Goal: Communication & Community: Answer question/provide support

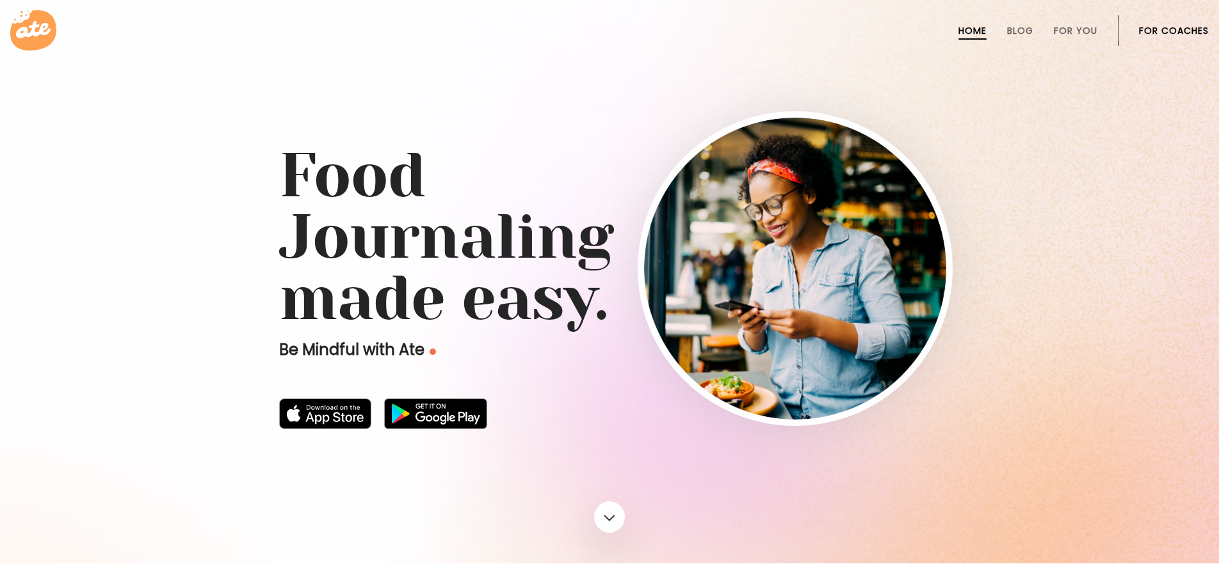
click at [1178, 32] on link "For Coaches" at bounding box center [1174, 31] width 70 height 10
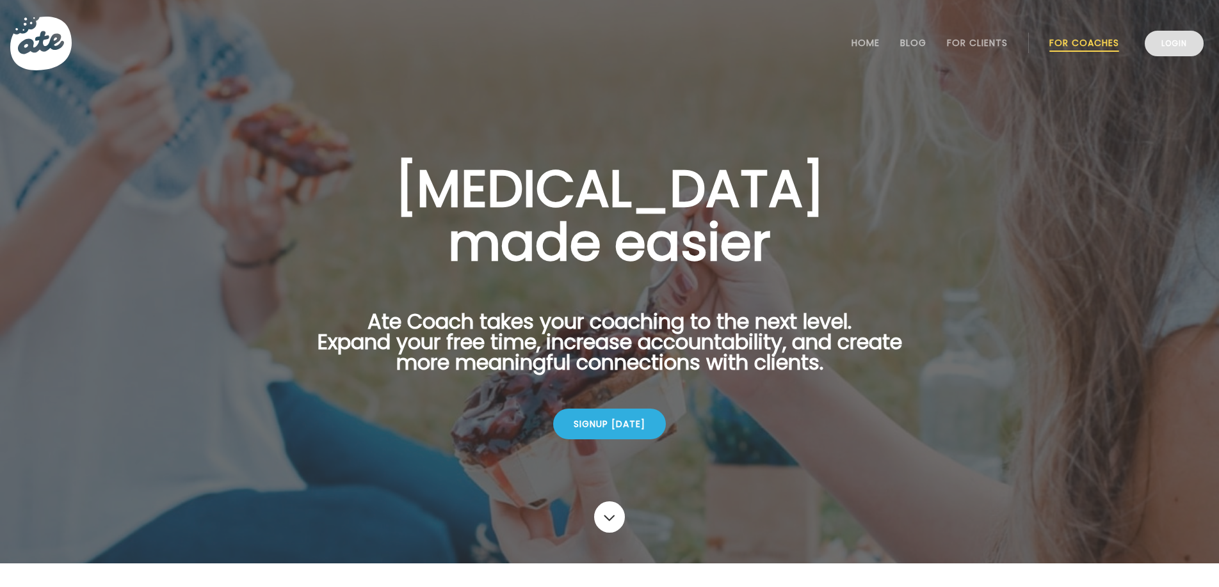
click at [1160, 47] on link "Login" at bounding box center [1173, 44] width 59 height 26
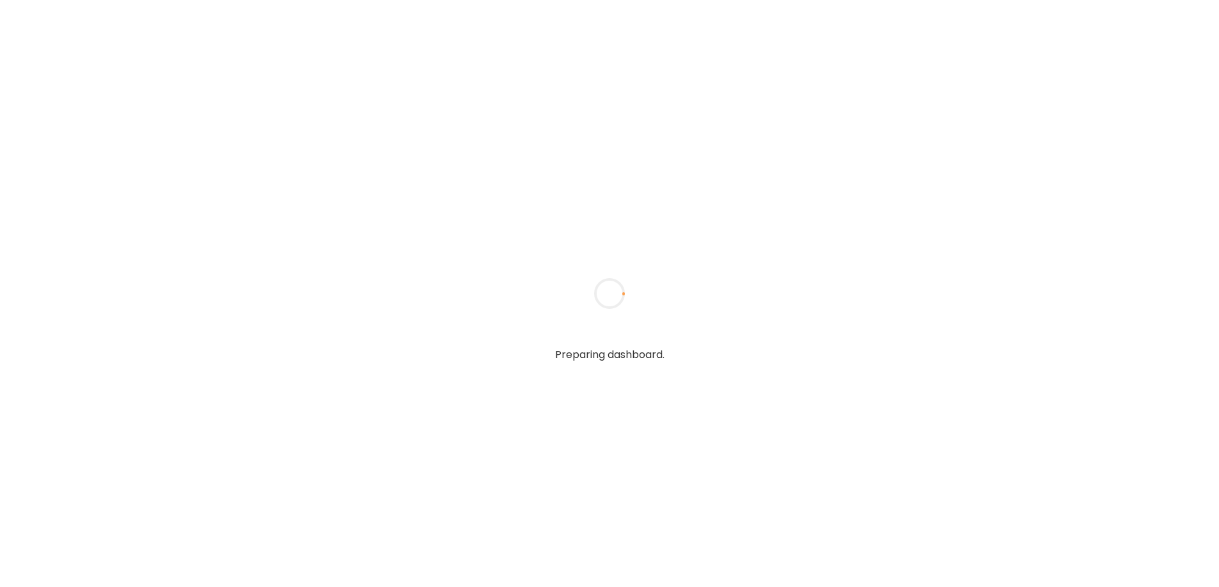
type input "**********"
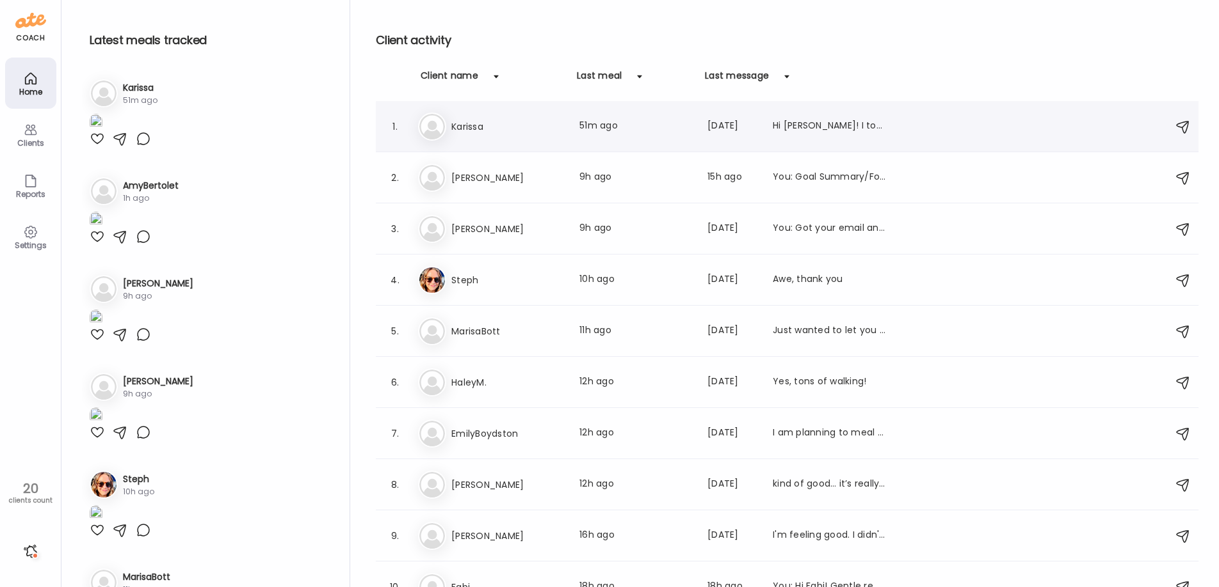
click at [547, 142] on div "1. Ka Karissa Last meal: 51m ago Last message: [DATE] Hi [PERSON_NAME]! I total…" at bounding box center [787, 126] width 822 height 51
click at [856, 119] on div "Hi [PERSON_NAME]! I totally forgot but I am going on a work conference ([DATE]-…" at bounding box center [828, 126] width 113 height 15
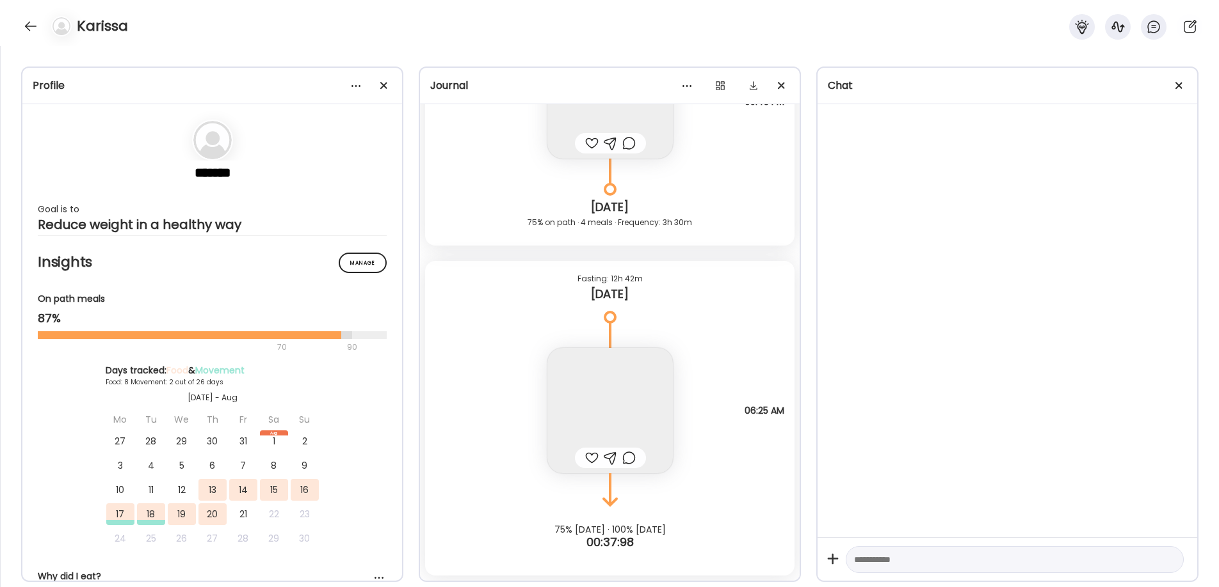
scroll to position [4986, 0]
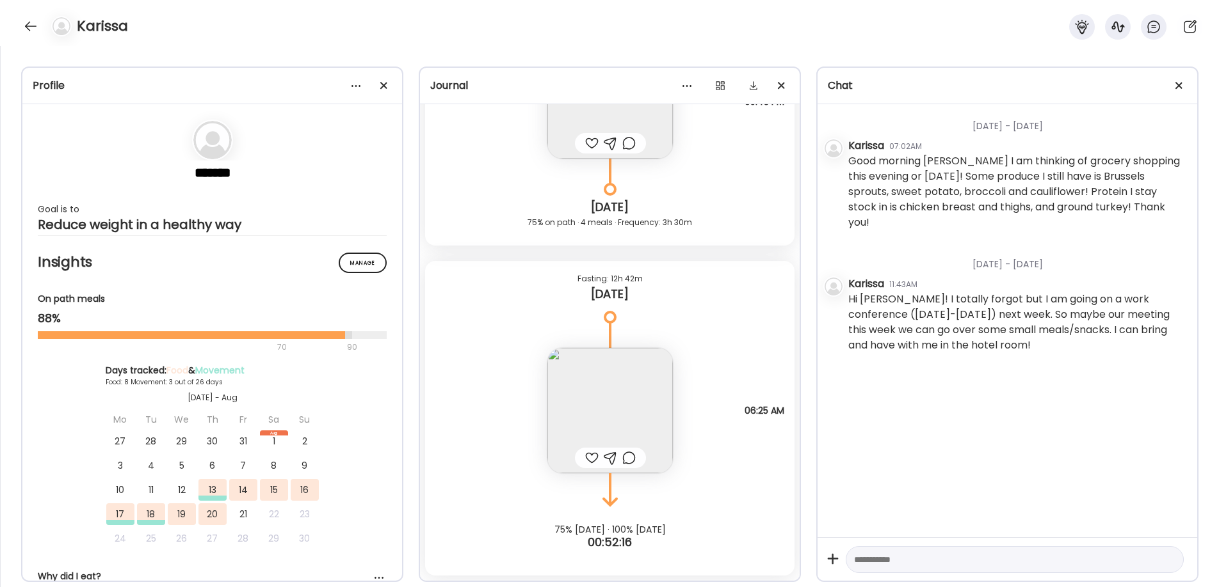
click at [945, 553] on textarea at bounding box center [1003, 559] width 298 height 15
click at [919, 548] on div at bounding box center [1014, 561] width 338 height 28
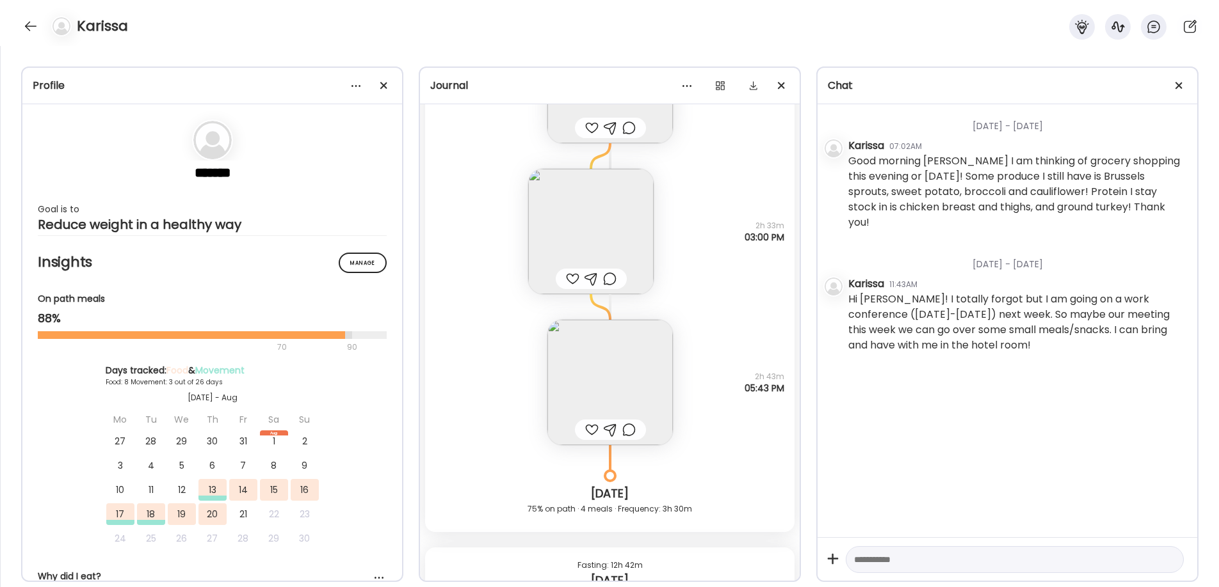
scroll to position [4681, 0]
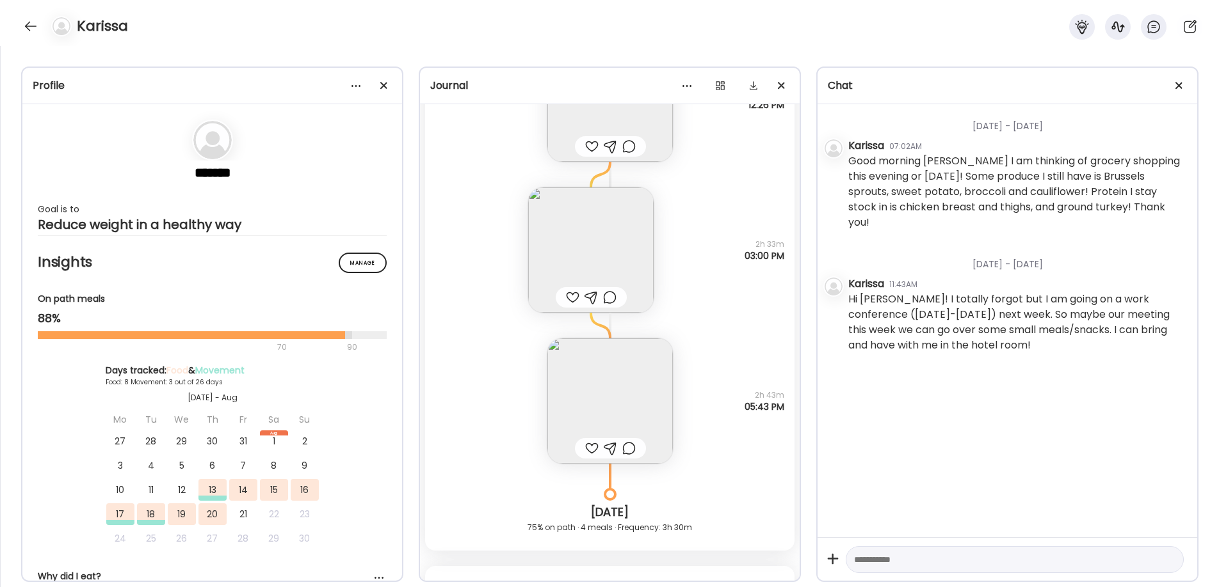
click at [611, 411] on img at bounding box center [609, 401] width 125 height 125
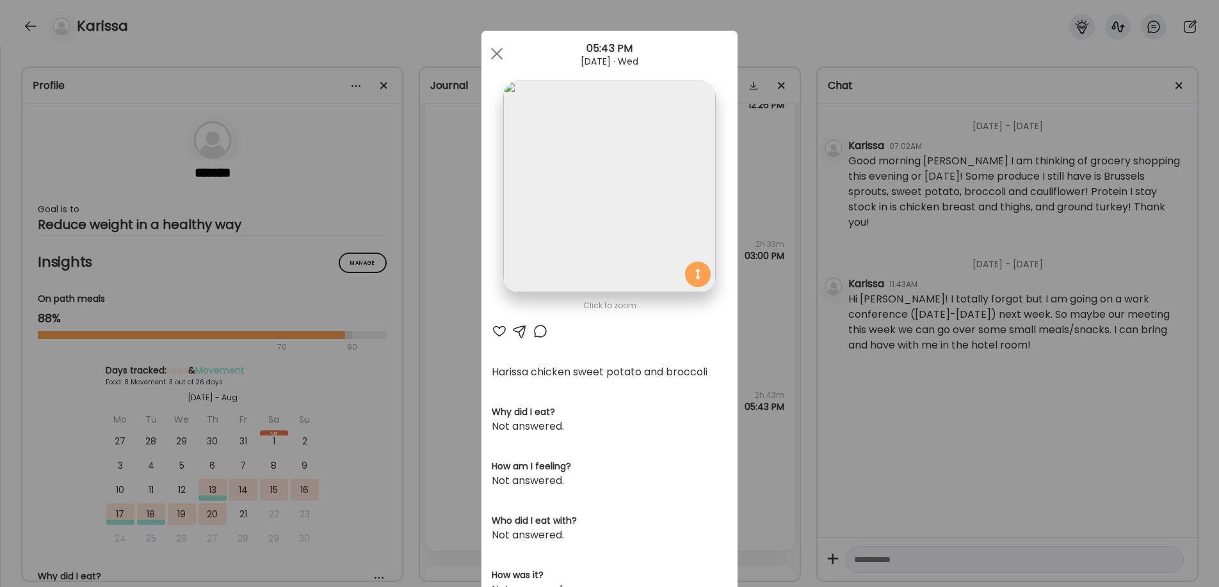
click at [856, 564] on div "Ate Coach Dashboard Wahoo! It’s official Take a moment to set up your Coach Pro…" at bounding box center [609, 293] width 1219 height 587
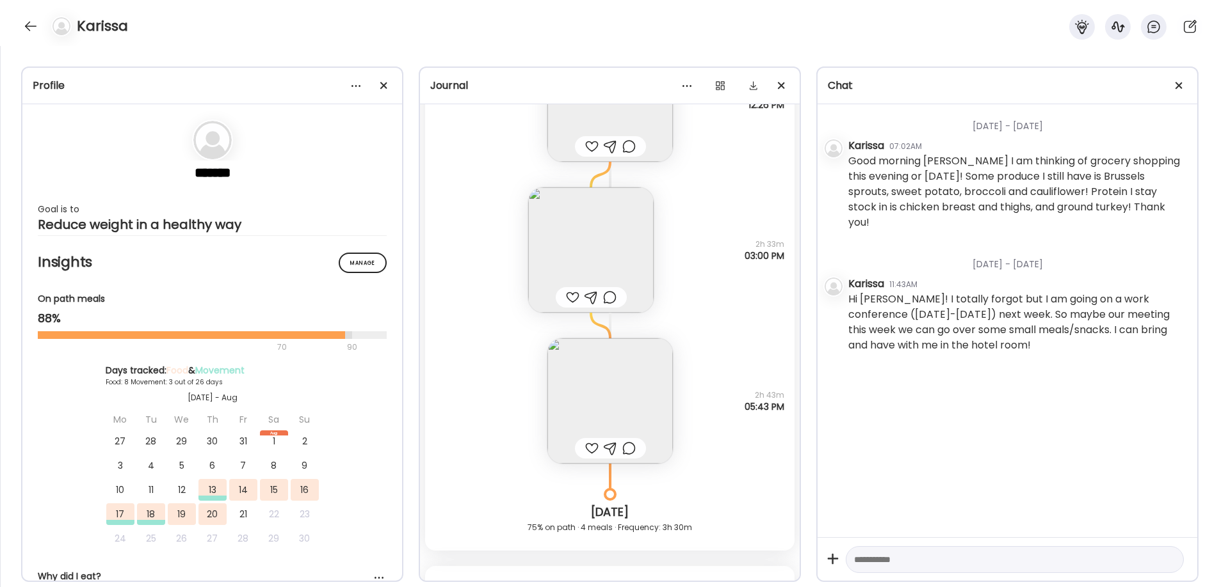
click at [881, 566] on textarea at bounding box center [1003, 559] width 298 height 15
type textarea "**********"
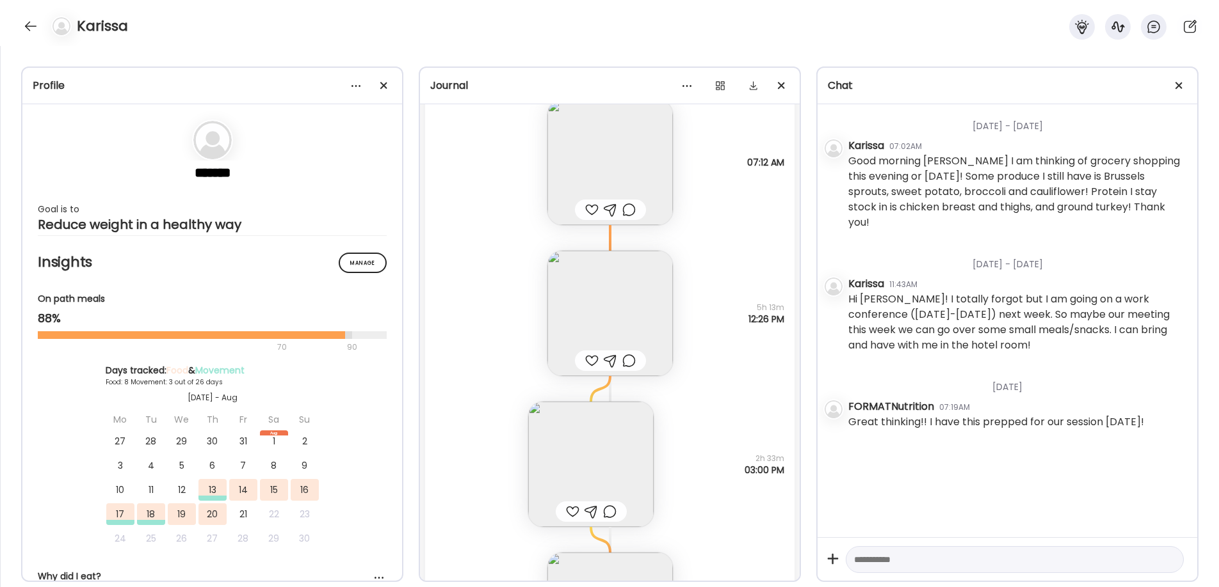
scroll to position [4465, 0]
click at [639, 321] on img at bounding box center [609, 314] width 125 height 125
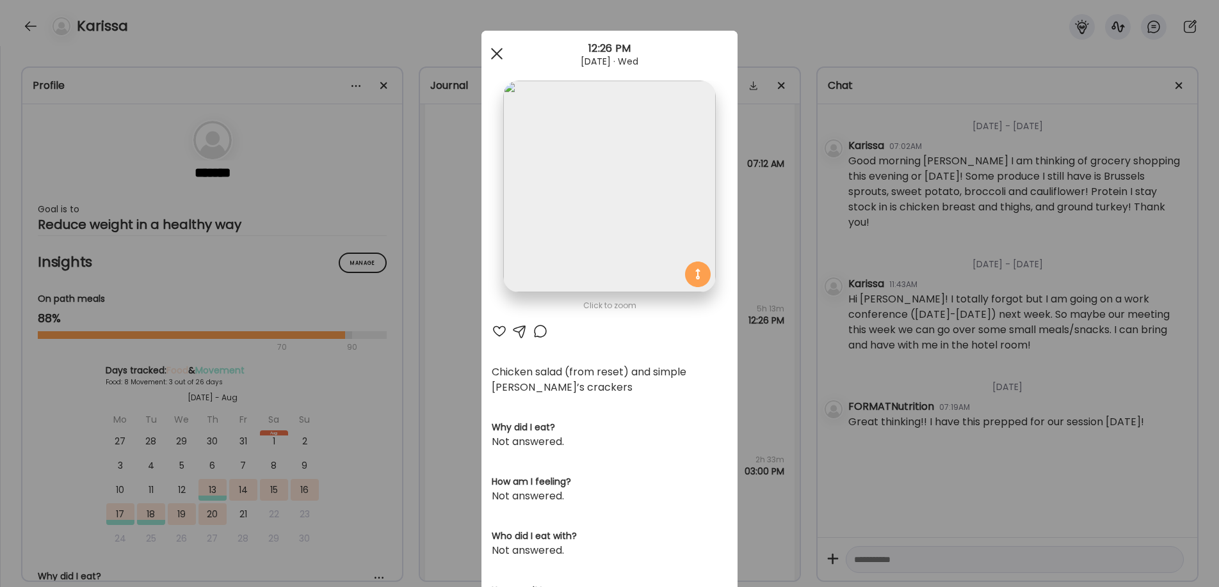
click at [496, 54] on span at bounding box center [497, 54] width 12 height 12
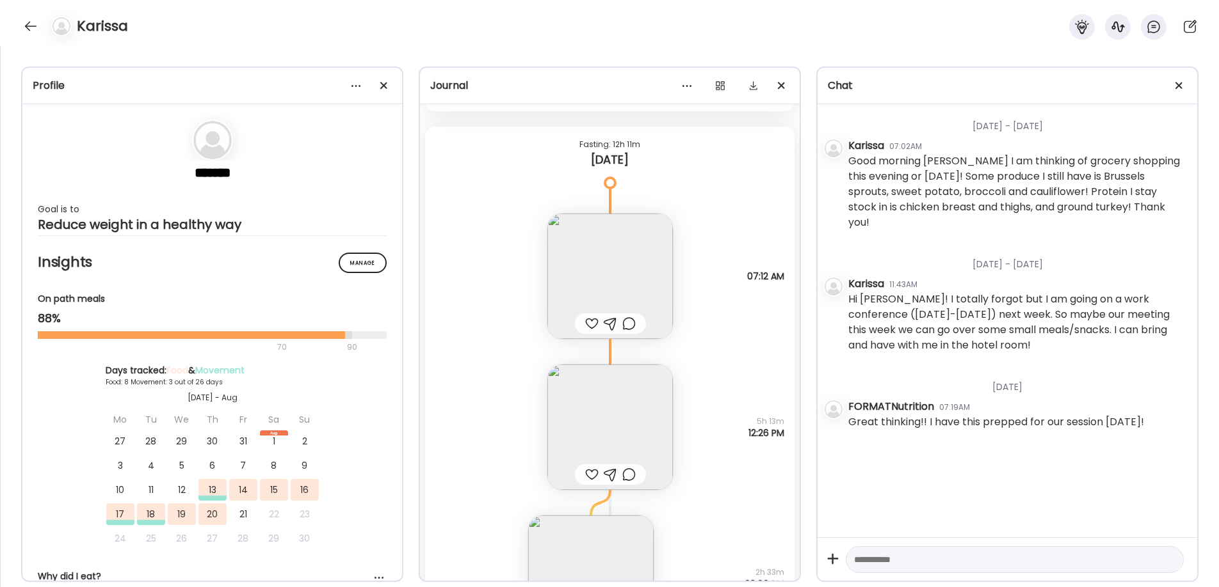
scroll to position [4347, 0]
click at [599, 266] on img at bounding box center [609, 282] width 125 height 125
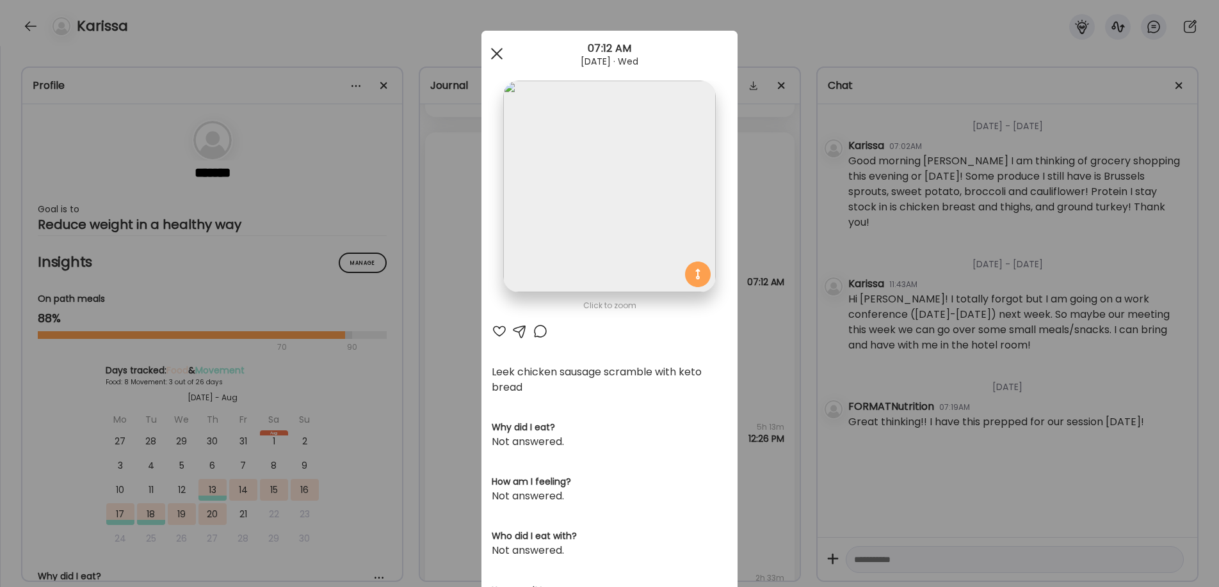
click at [496, 63] on div at bounding box center [497, 54] width 26 height 26
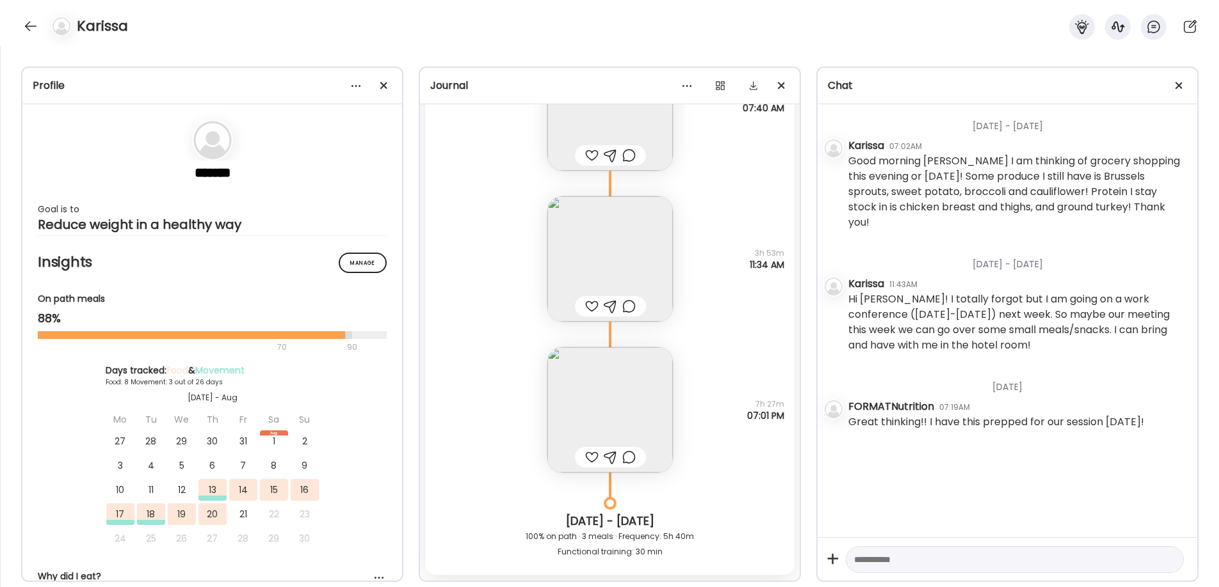
scroll to position [3833, 0]
